Goal: Information Seeking & Learning: Learn about a topic

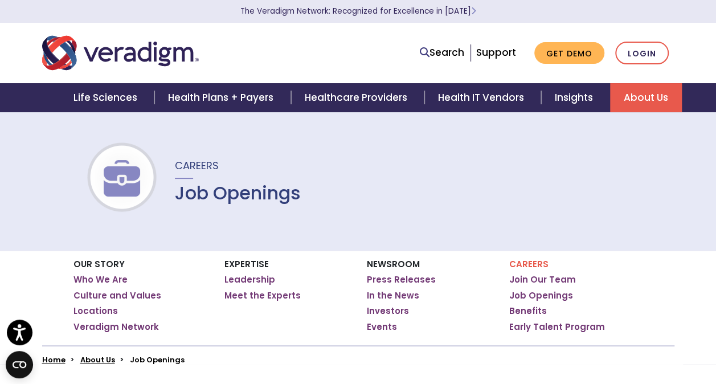
click at [440, 211] on div "Careers Job Openings" at bounding box center [358, 181] width 716 height 139
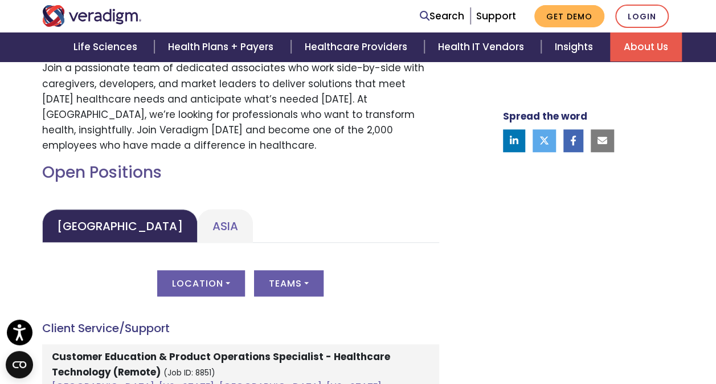
scroll to position [456, 0]
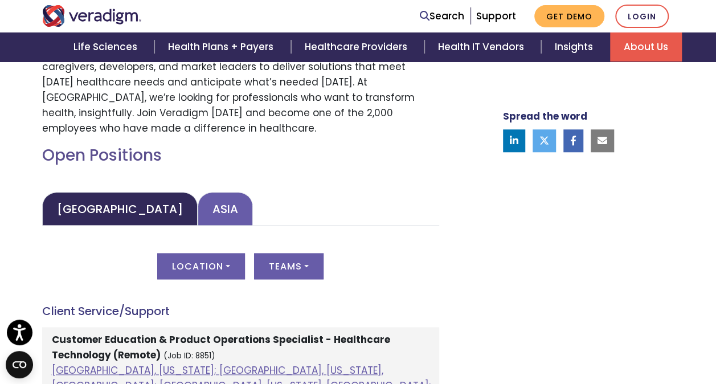
click at [198, 212] on link "Asia" at bounding box center [225, 209] width 55 height 34
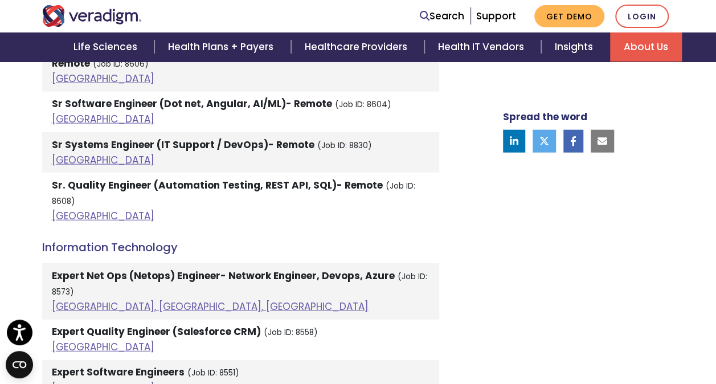
scroll to position [1321, 0]
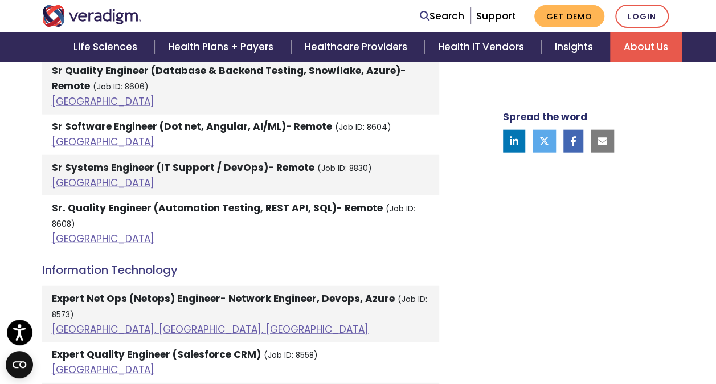
click at [12, 206] on div "Welcome to Veradigm Transform healthcare and enable smarter care for millions o…" at bounding box center [358, 223] width 716 height 2360
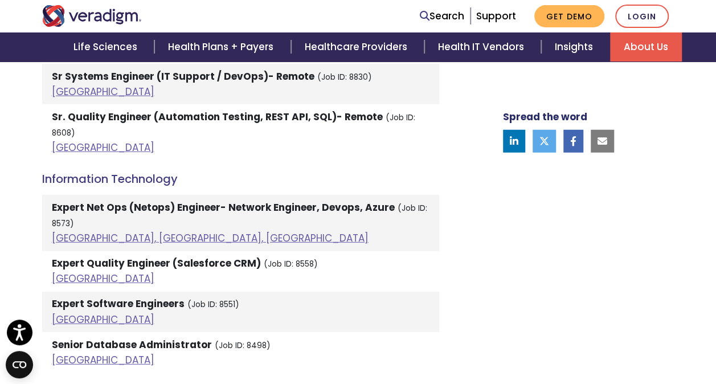
scroll to position [1435, 0]
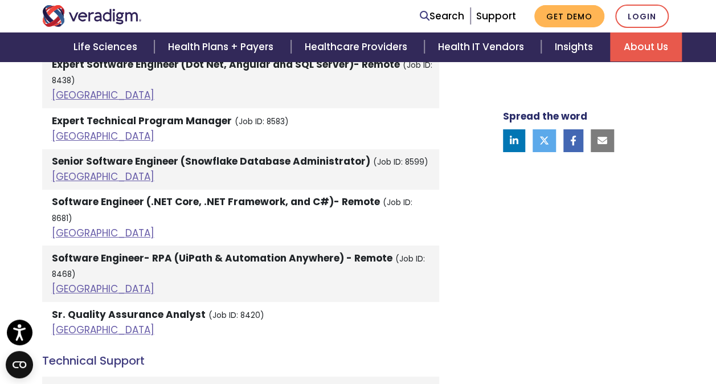
scroll to position [2096, 0]
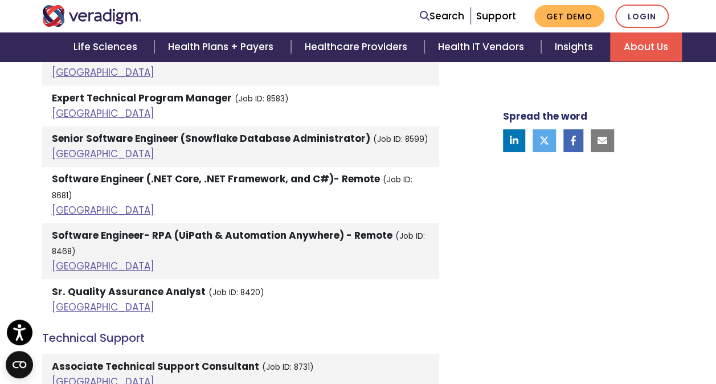
click at [427, 279] on li "Sr. Quality Assurance Analyst (Job ID: 8420) [GEOGRAPHIC_DATA]" at bounding box center [240, 299] width 397 height 40
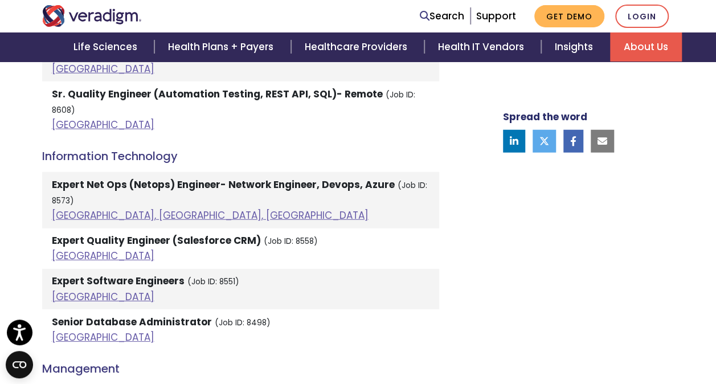
scroll to position [1412, 0]
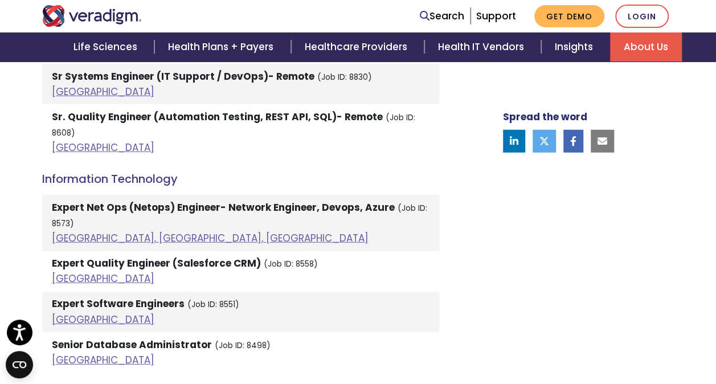
click at [443, 305] on div "Open Positions [GEOGRAPHIC_DATA] [GEOGRAPHIC_DATA] [GEOGRAPHIC_DATA] Location A…" at bounding box center [241, 228] width 414 height 2078
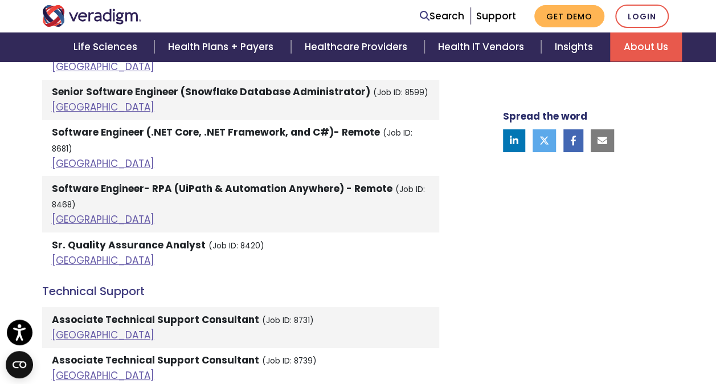
scroll to position [2141, 0]
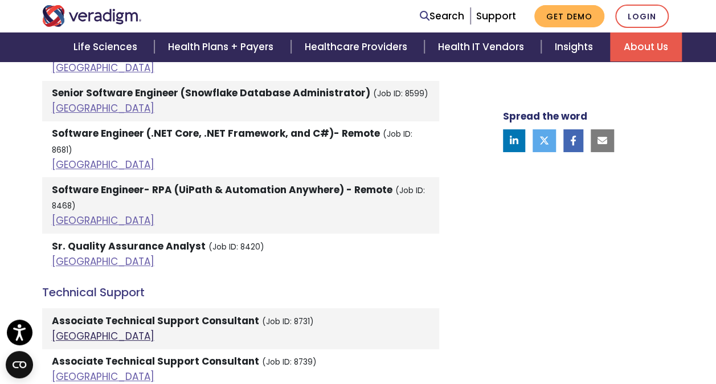
click at [63, 329] on link "[GEOGRAPHIC_DATA]" at bounding box center [103, 336] width 103 height 14
click at [436, 285] on h4 "Technical Support" at bounding box center [240, 292] width 397 height 14
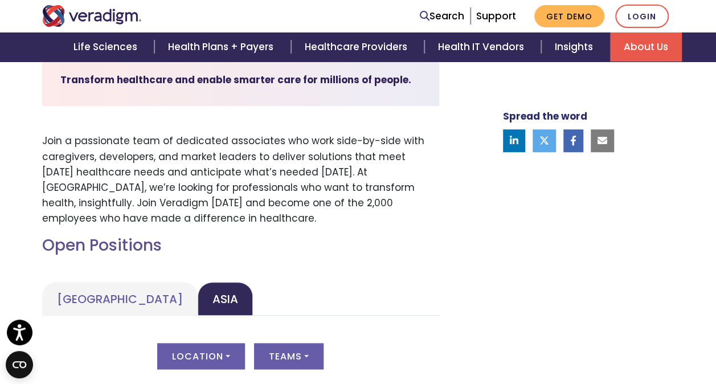
scroll to position [365, 0]
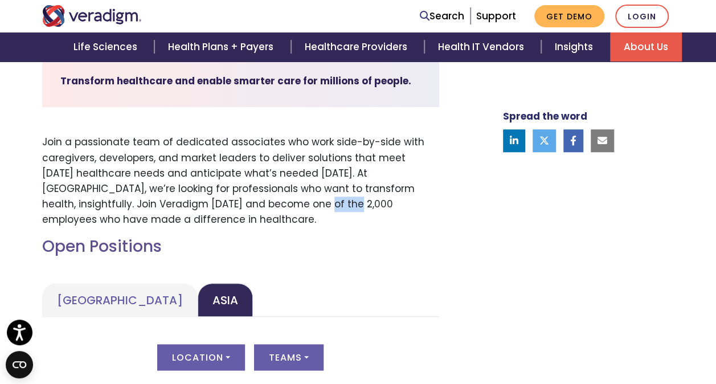
drag, startPoint x: 189, startPoint y: 200, endPoint x: 218, endPoint y: 206, distance: 29.5
click at [218, 206] on p "Join a passionate team of dedicated associates who work side-by-side with careg…" at bounding box center [240, 180] width 397 height 93
drag, startPoint x: 218, startPoint y: 206, endPoint x: 302, endPoint y: 259, distance: 99.6
click at [416, 243] on h2 "Open Positions" at bounding box center [240, 246] width 397 height 19
